Goal: Book appointment/travel/reservation

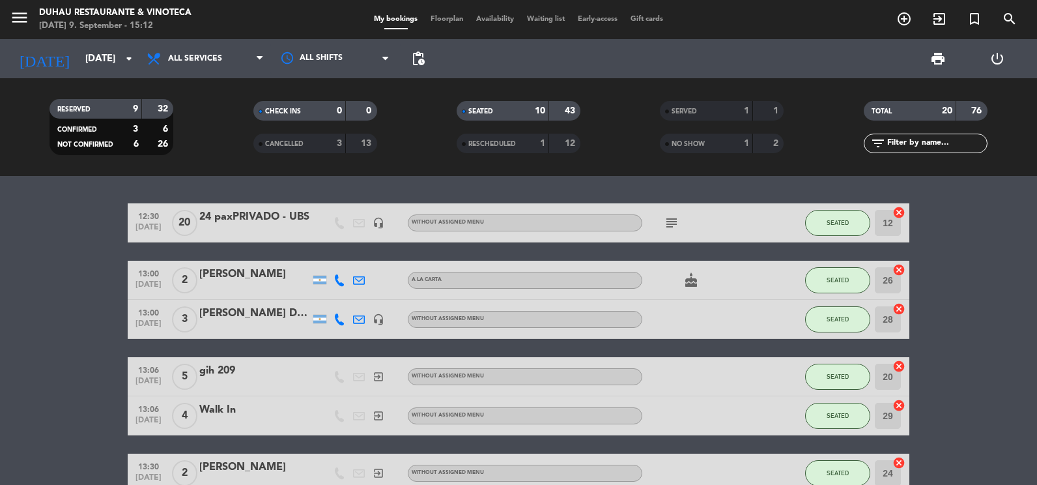
click at [676, 222] on icon "subject" at bounding box center [672, 223] width 16 height 16
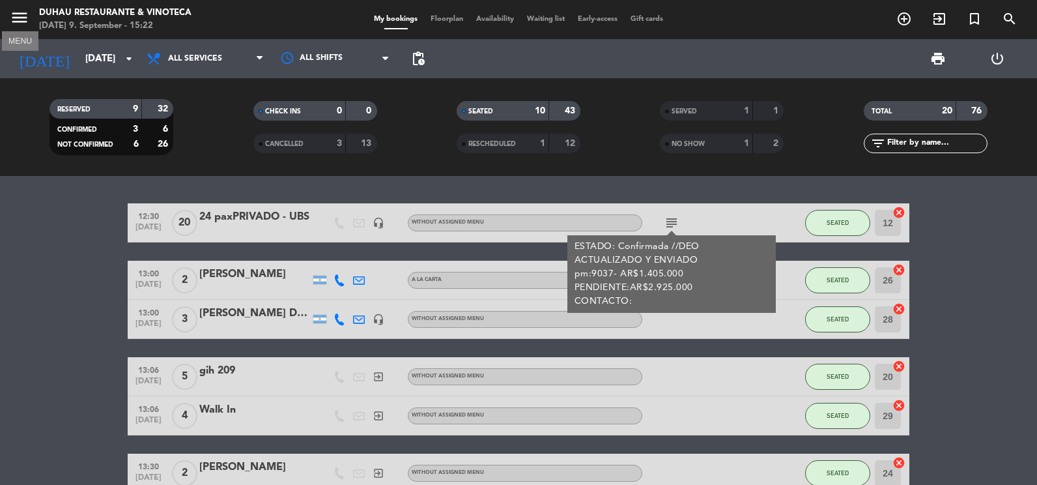
click at [21, 12] on icon "menu" at bounding box center [20, 18] width 20 height 20
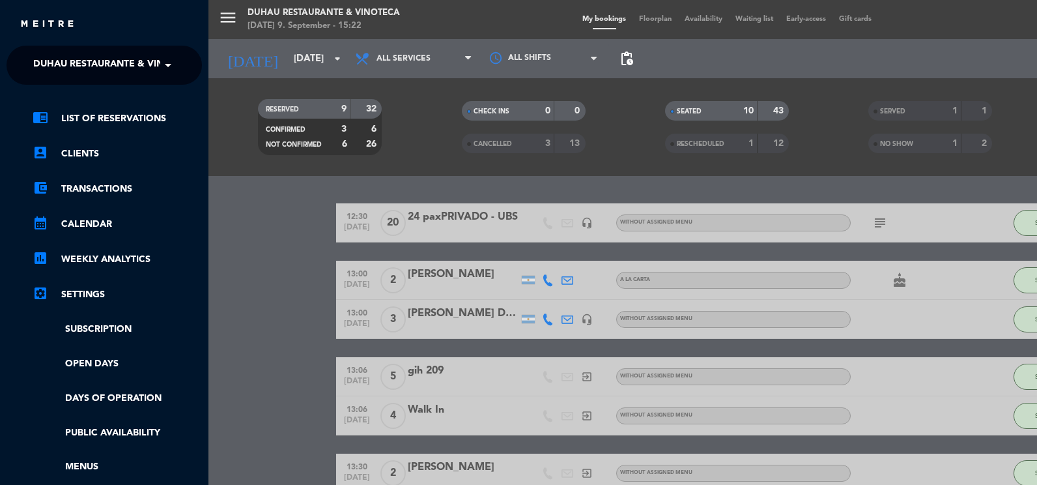
click at [80, 63] on span "Duhau Restaurante & Vinoteca" at bounding box center [114, 64] width 162 height 27
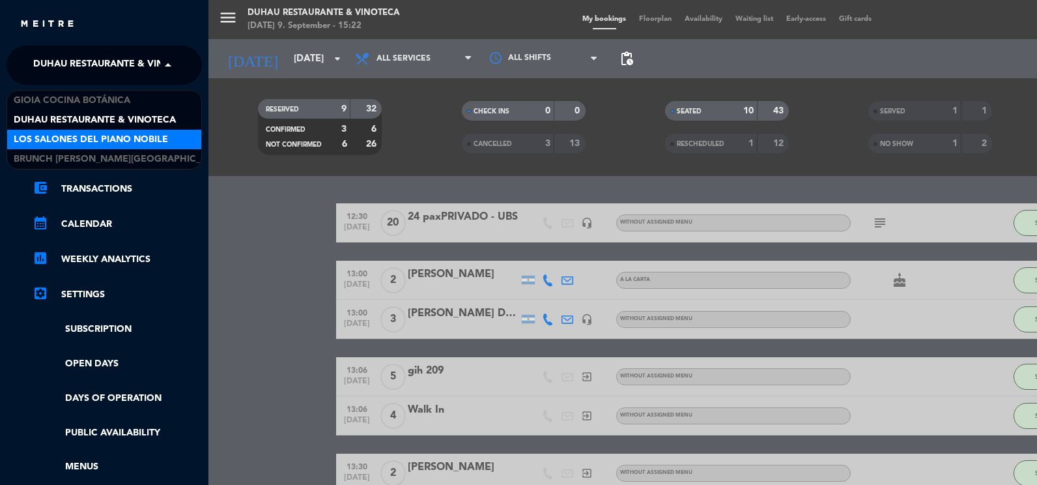
drag, startPoint x: 120, startPoint y: 138, endPoint x: 139, endPoint y: 136, distance: 19.0
click at [120, 138] on span "Los Salones del Piano Nobile" at bounding box center [91, 139] width 154 height 15
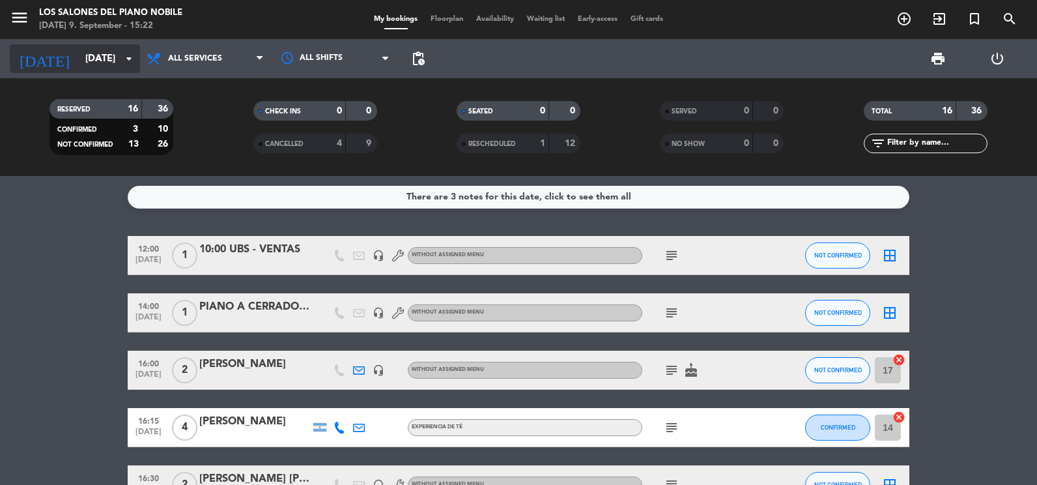
click at [102, 57] on input "[DATE]" at bounding box center [141, 59] width 125 height 24
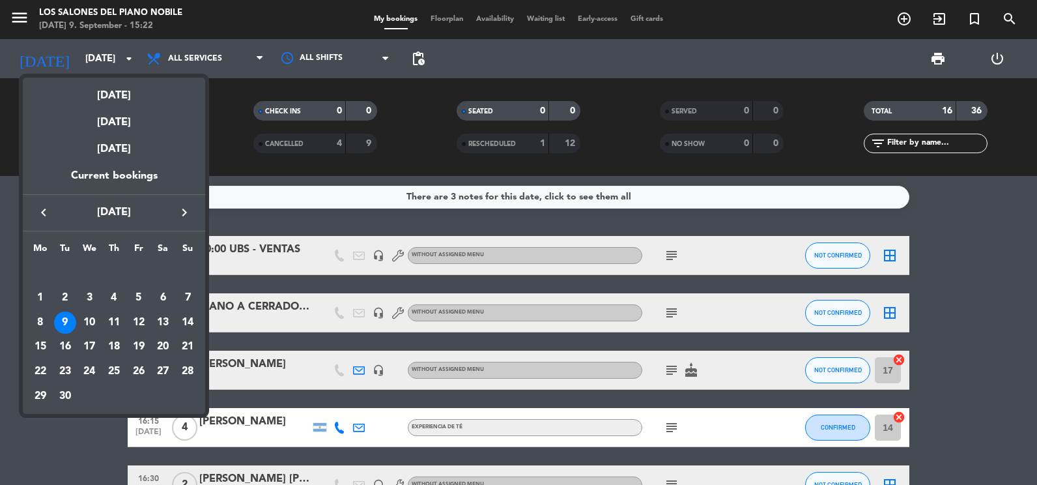
click at [189, 210] on icon "keyboard_arrow_right" at bounding box center [184, 212] width 16 height 16
click at [165, 374] on div "25" at bounding box center [163, 371] width 22 height 22
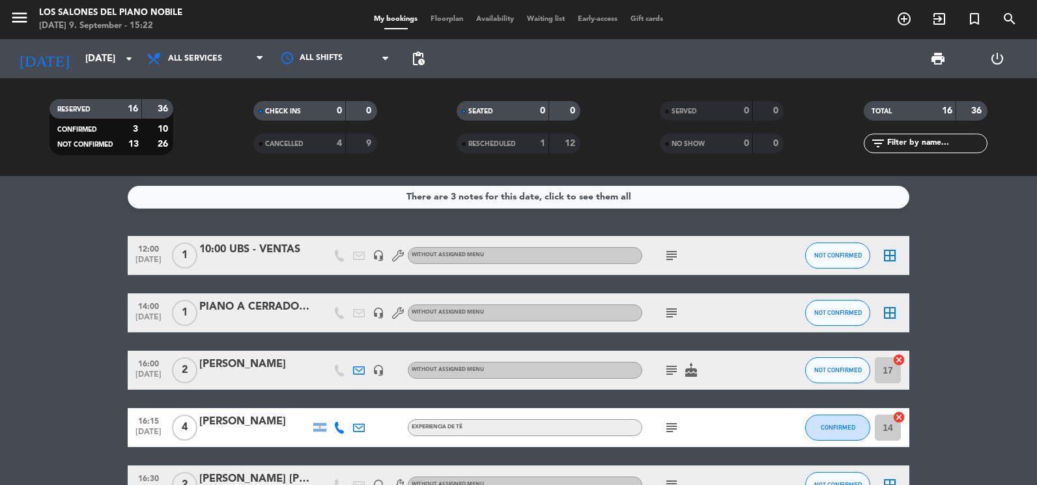
type input "[DATE]"
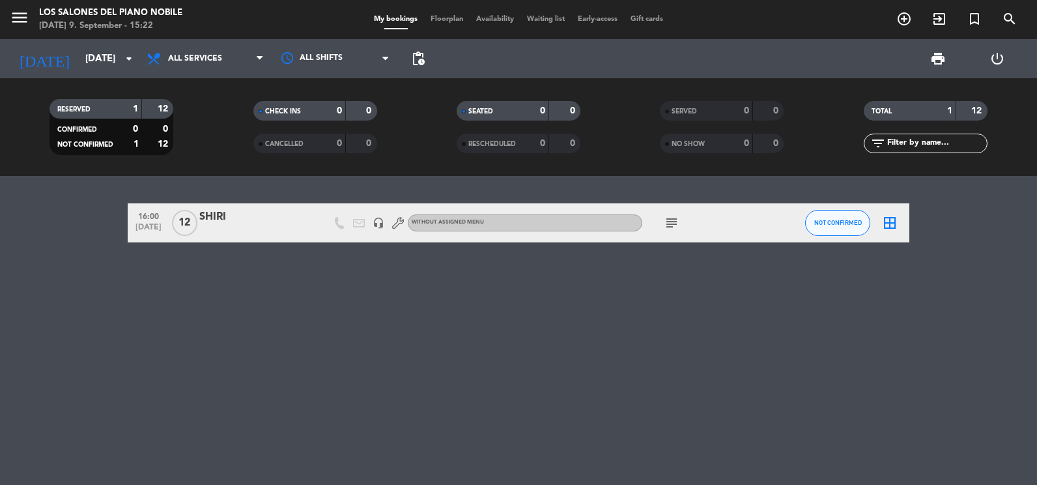
click at [910, 24] on icon "add_circle_outline" at bounding box center [904, 19] width 16 height 16
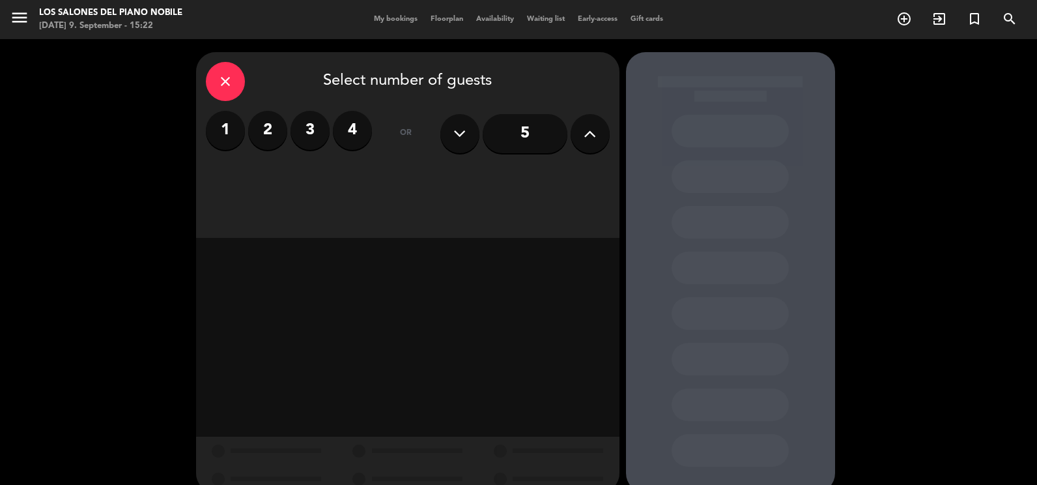
click at [341, 124] on label "4" at bounding box center [352, 130] width 39 height 39
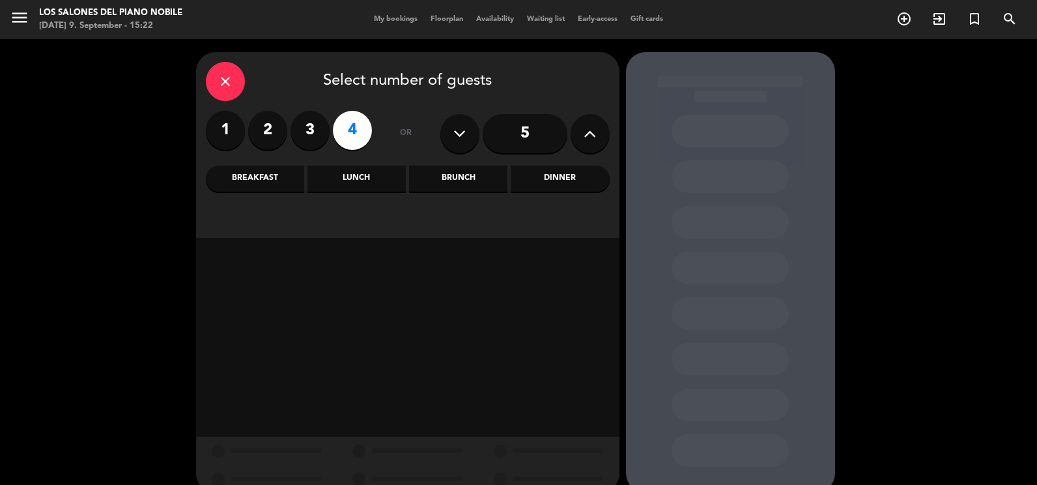
click at [456, 175] on div "Brunch" at bounding box center [458, 178] width 98 height 26
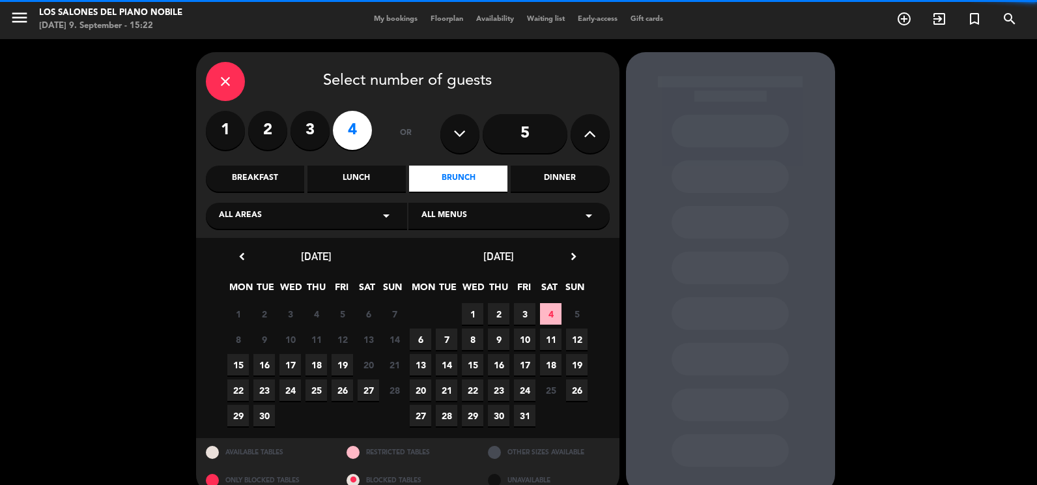
scroll to position [21, 0]
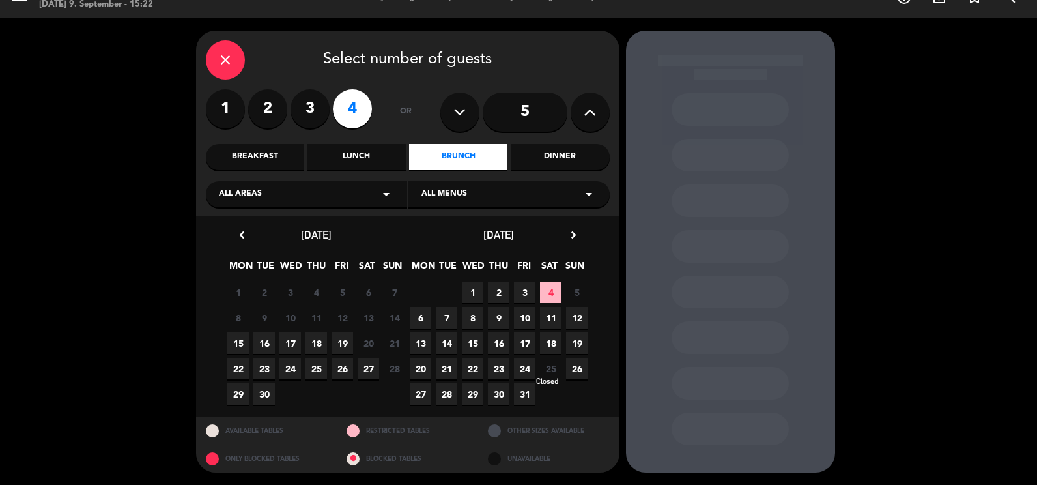
click at [544, 366] on span "25" at bounding box center [550, 368] width 21 height 21
click at [548, 365] on span "25" at bounding box center [550, 368] width 21 height 21
click at [549, 366] on span "25" at bounding box center [550, 368] width 21 height 21
click at [228, 55] on icon "close" at bounding box center [226, 60] width 16 height 16
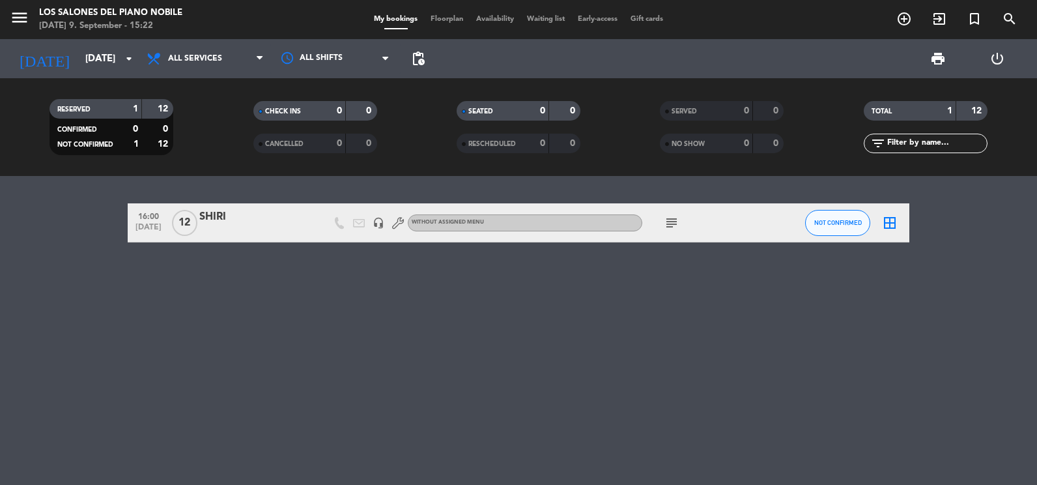
click at [671, 232] on div "subject" at bounding box center [700, 222] width 117 height 38
click at [669, 225] on icon "subject" at bounding box center [672, 223] width 16 height 16
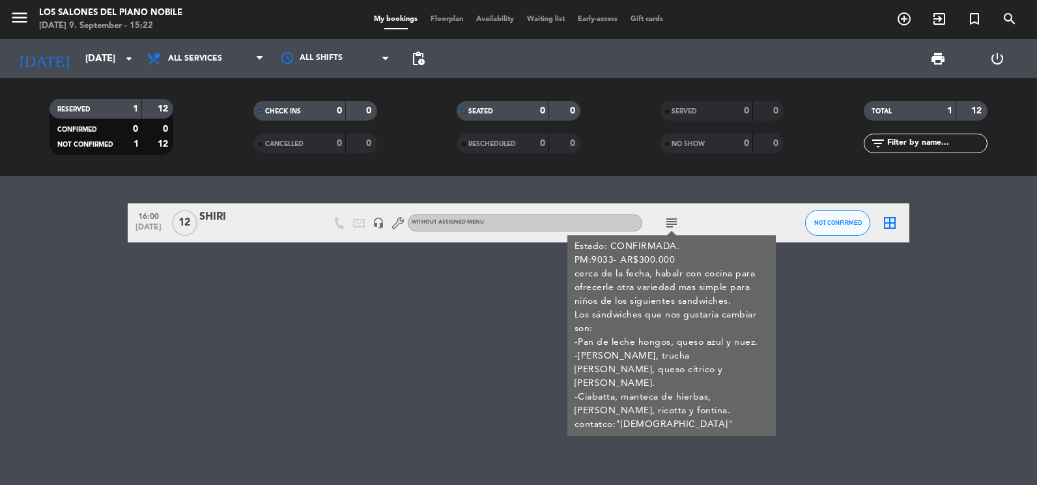
click at [673, 225] on icon "subject" at bounding box center [672, 223] width 16 height 16
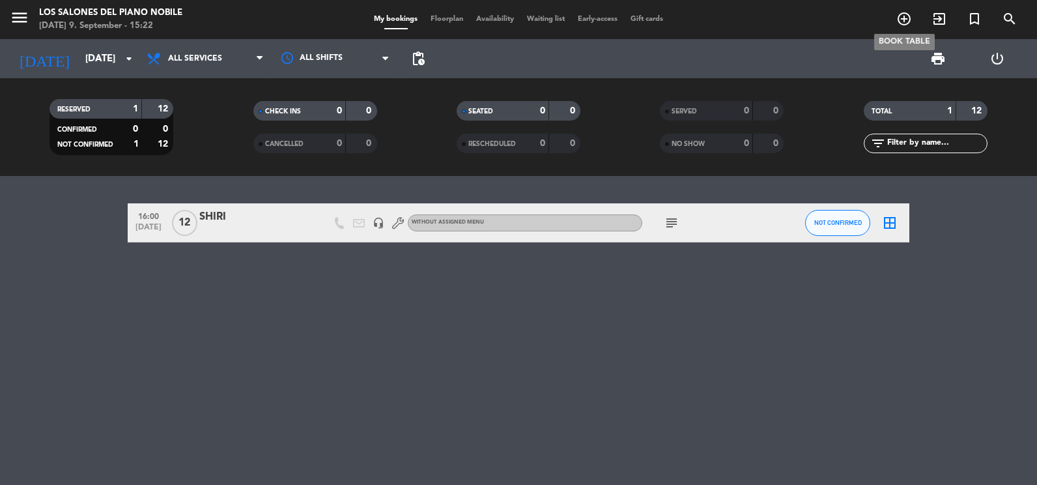
click at [909, 17] on icon "add_circle_outline" at bounding box center [904, 19] width 16 height 16
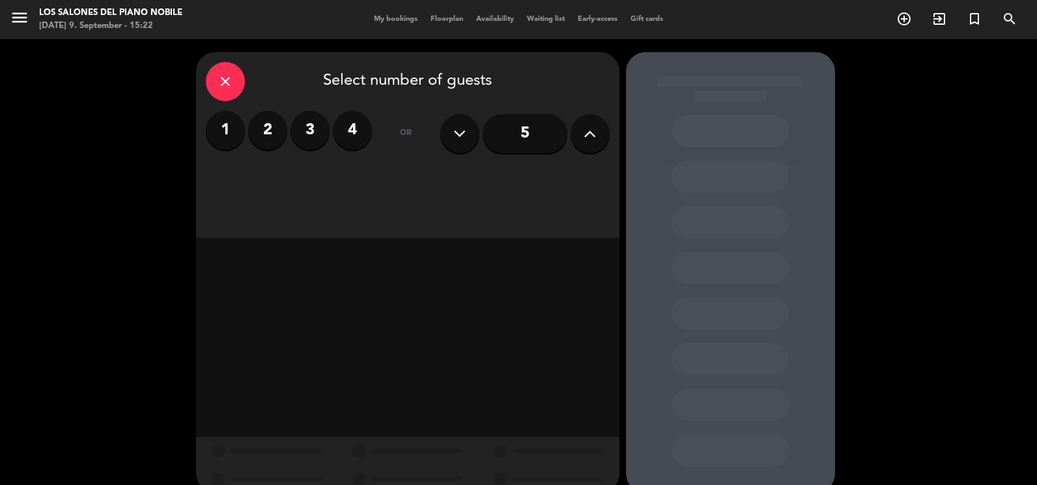
click at [347, 135] on label "4" at bounding box center [352, 130] width 39 height 39
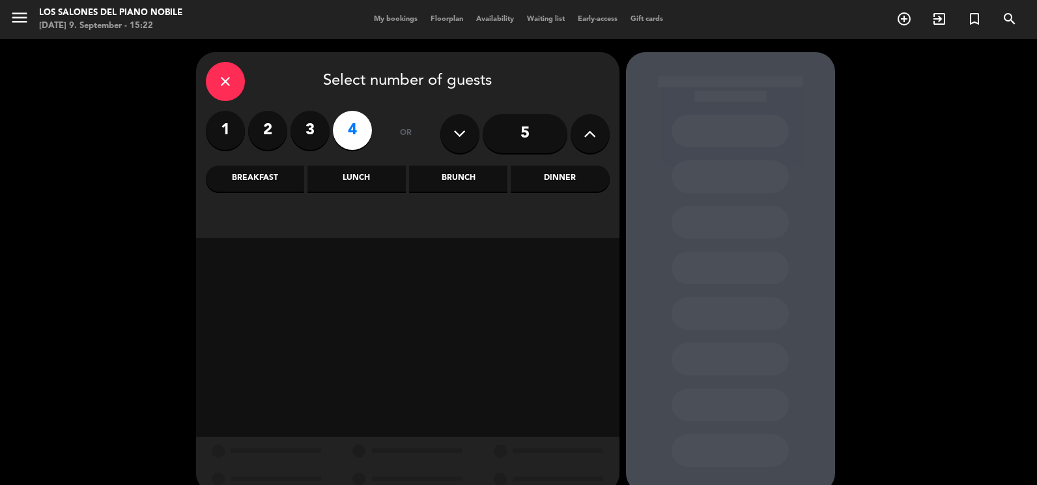
click at [292, 130] on label "3" at bounding box center [309, 130] width 39 height 39
click at [258, 134] on label "2" at bounding box center [267, 130] width 39 height 39
click at [483, 174] on div "Brunch" at bounding box center [458, 178] width 98 height 26
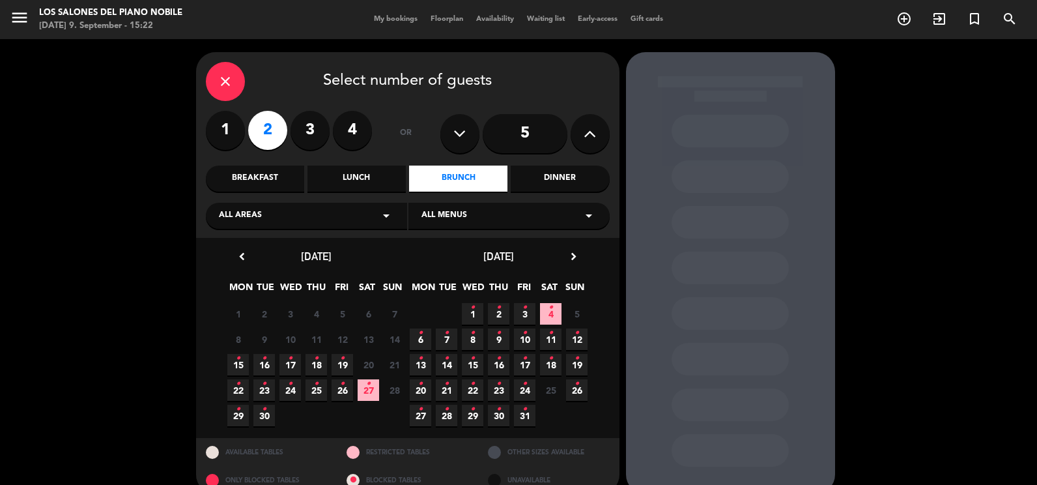
click at [226, 62] on div "close" at bounding box center [225, 81] width 39 height 39
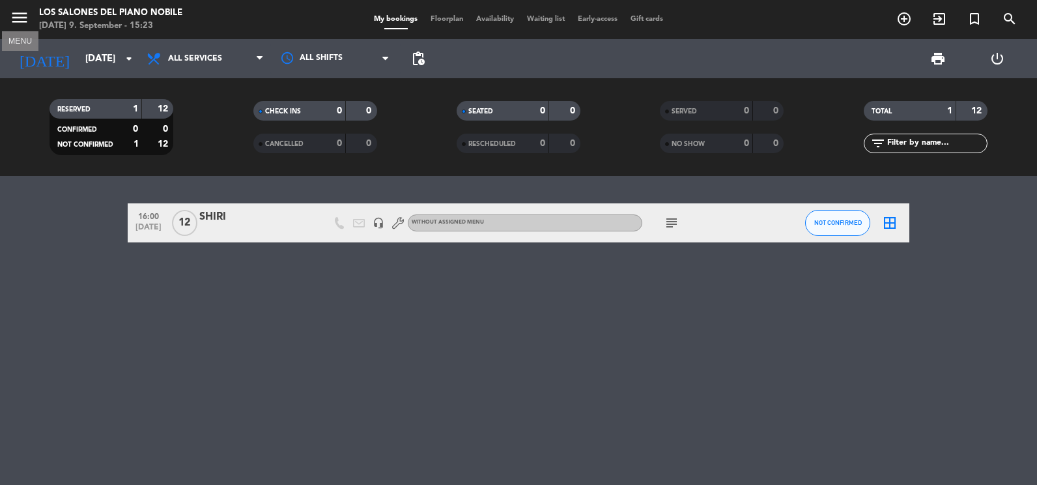
click at [27, 19] on icon "menu" at bounding box center [20, 18] width 20 height 20
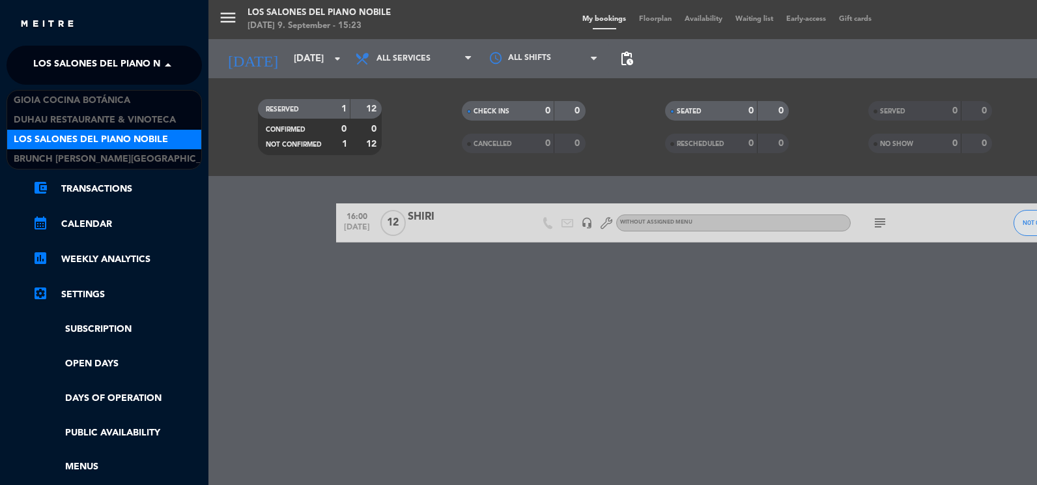
click at [89, 62] on span "Los Salones del Piano Nobile" at bounding box center [110, 64] width 154 height 27
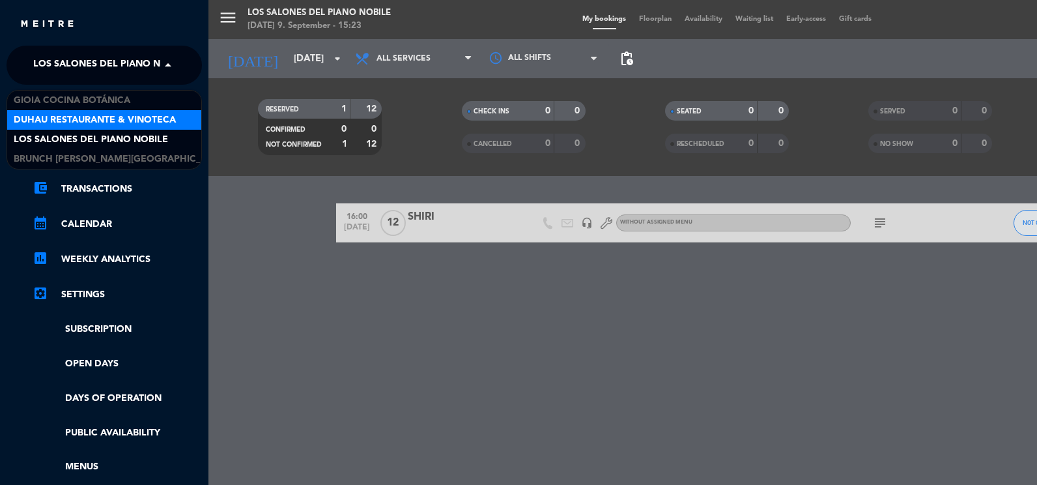
click at [129, 117] on span "Duhau Restaurante & Vinoteca" at bounding box center [95, 120] width 162 height 15
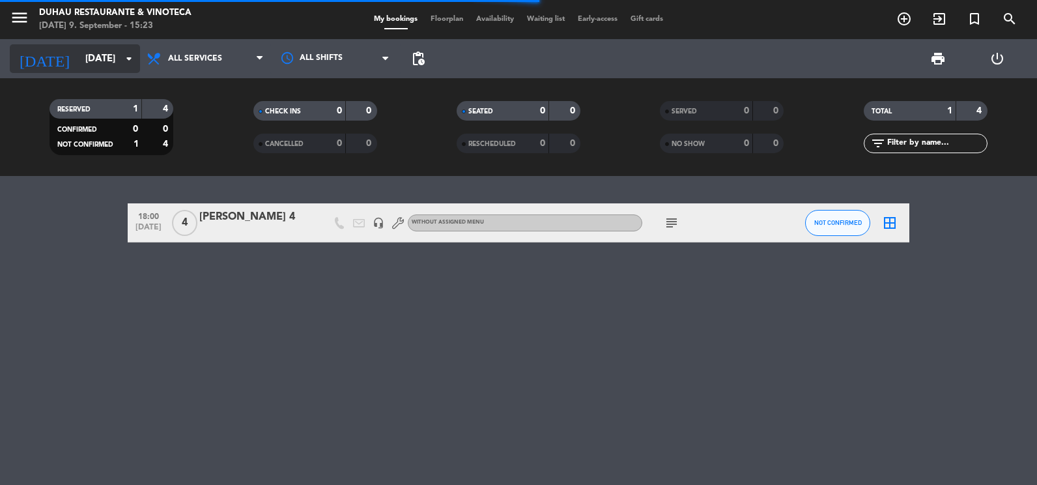
click at [139, 59] on input "[DATE]" at bounding box center [141, 59] width 125 height 24
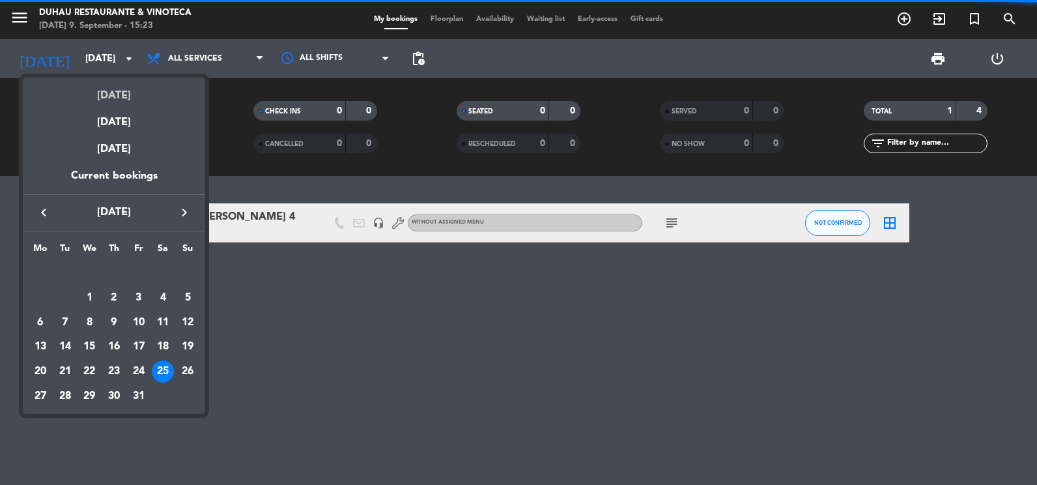
click at [129, 95] on div "[DATE]" at bounding box center [114, 90] width 182 height 27
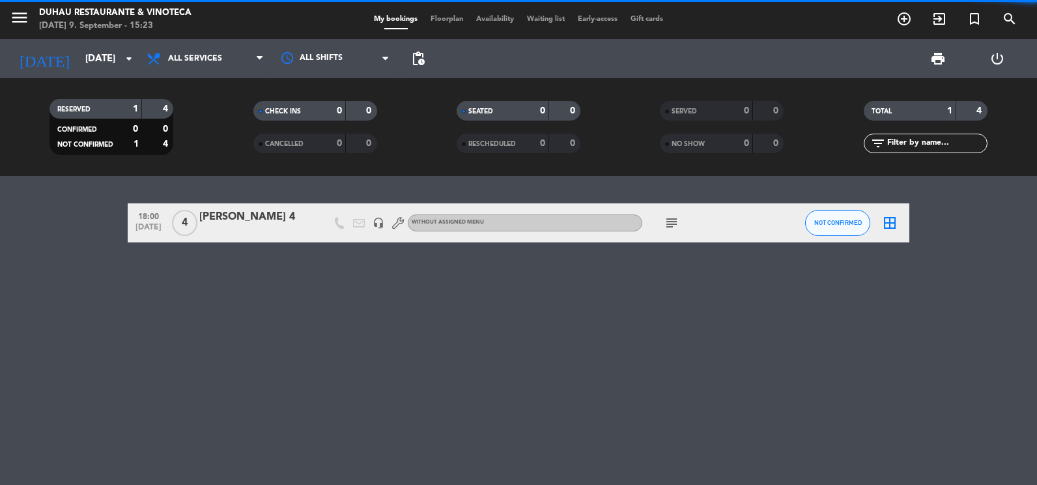
type input "[DATE]"
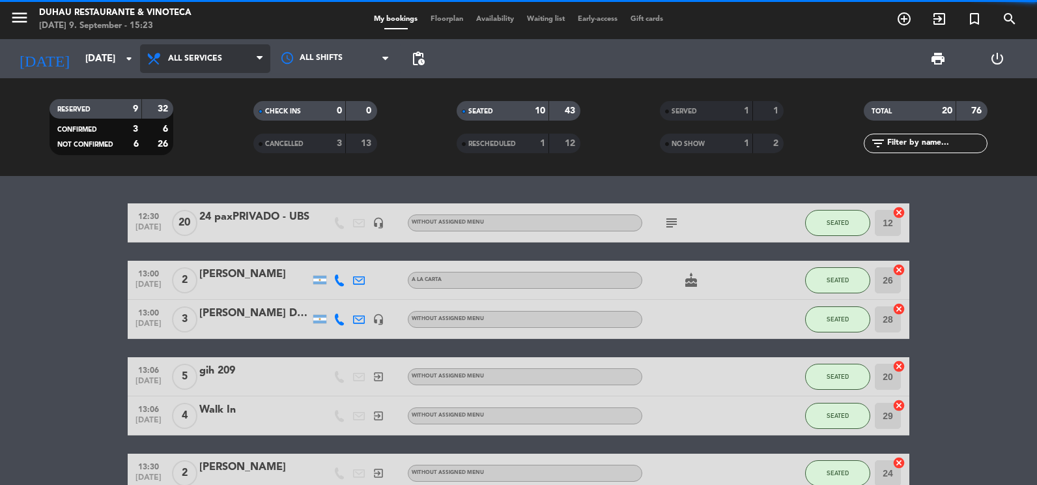
click at [221, 55] on span "All services" at bounding box center [195, 58] width 54 height 9
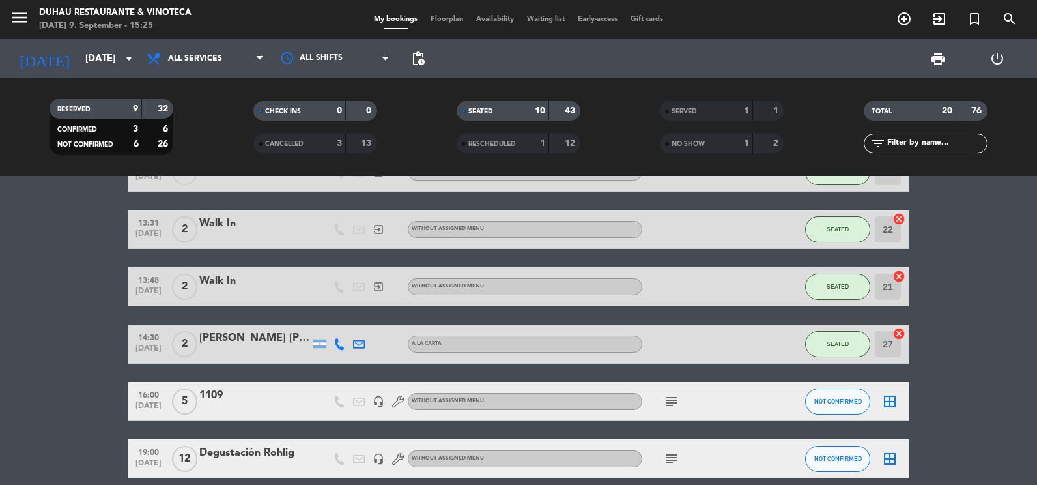
scroll to position [326, 0]
